Goal: Navigation & Orientation: Find specific page/section

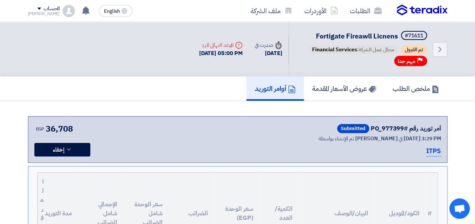
click at [425, 15] on img at bounding box center [422, 10] width 51 height 11
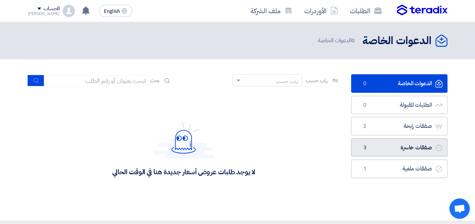
click at [386, 151] on link "صفقات خاسرة صفقات خاسرة 3" at bounding box center [399, 148] width 96 height 19
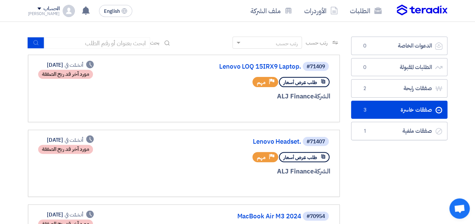
scroll to position [76, 0]
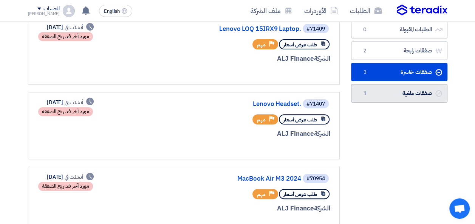
click at [415, 95] on link "صفقات ملغية صفقات ملغية 1" at bounding box center [399, 93] width 96 height 19
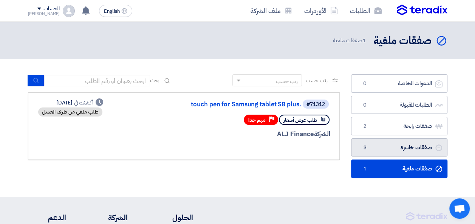
click at [407, 148] on link "صفقات خاسرة صفقات خاسرة 3" at bounding box center [399, 148] width 96 height 19
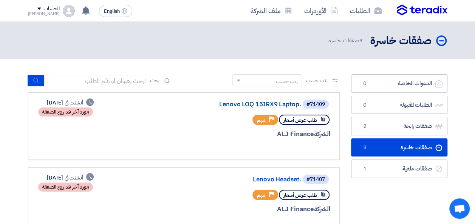
click at [246, 101] on link "Lenovo LOQ 15IRX9 Laptop." at bounding box center [225, 104] width 151 height 7
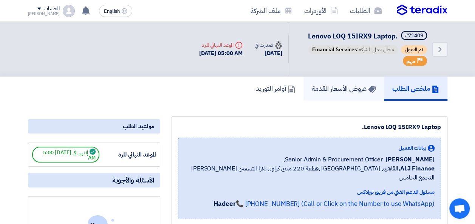
click at [331, 86] on h5 "عروض الأسعار المقدمة" at bounding box center [344, 88] width 64 height 9
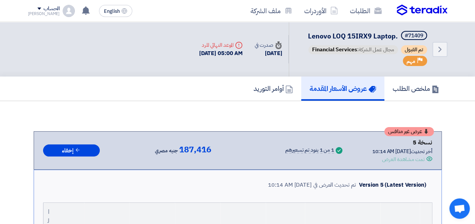
click at [414, 6] on img at bounding box center [422, 10] width 51 height 11
